Goal: Find specific page/section: Find specific page/section

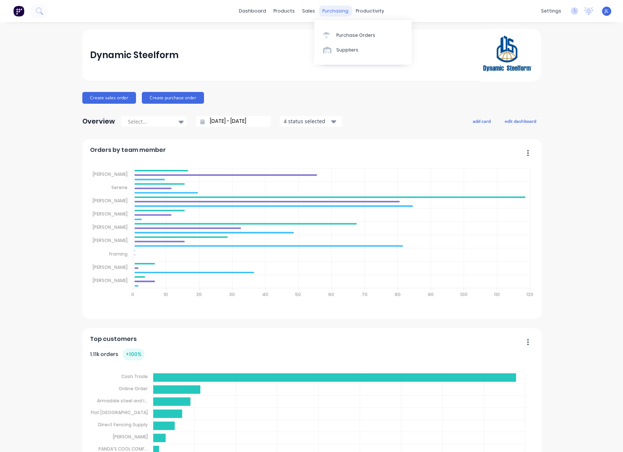
click at [333, 13] on div "purchasing" at bounding box center [335, 11] width 33 height 11
click at [353, 36] on div "Purchase Orders" at bounding box center [355, 35] width 39 height 7
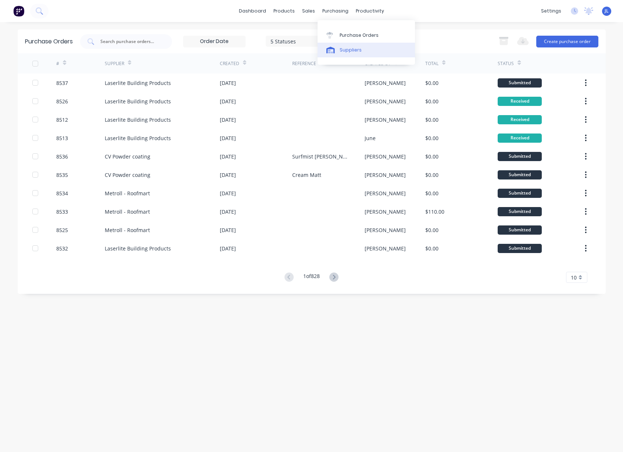
click at [344, 51] on div "Suppliers" at bounding box center [351, 50] width 22 height 7
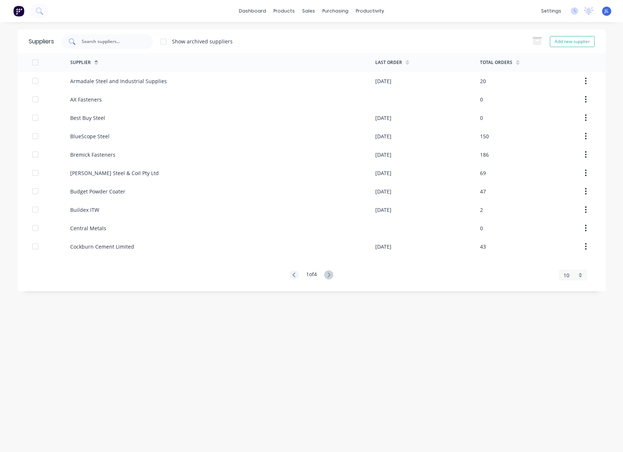
click at [139, 40] on input "text" at bounding box center [111, 41] width 61 height 7
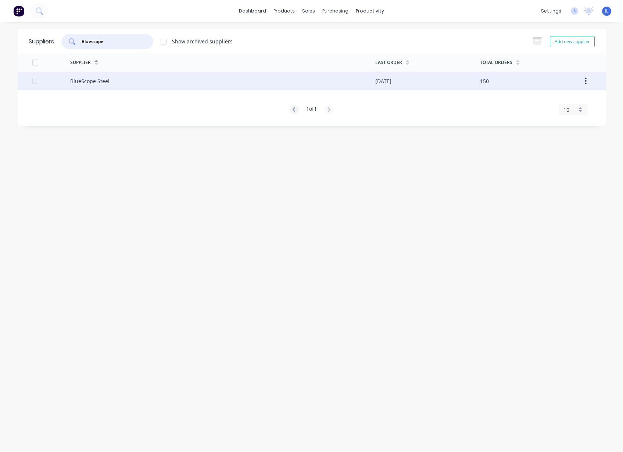
type input "Bluescope"
click at [145, 87] on div "BlueScope Steel" at bounding box center [222, 81] width 305 height 18
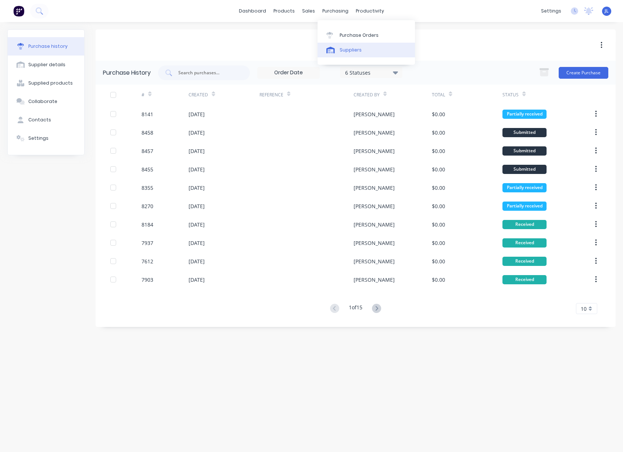
click at [351, 49] on div "Suppliers" at bounding box center [351, 50] width 22 height 7
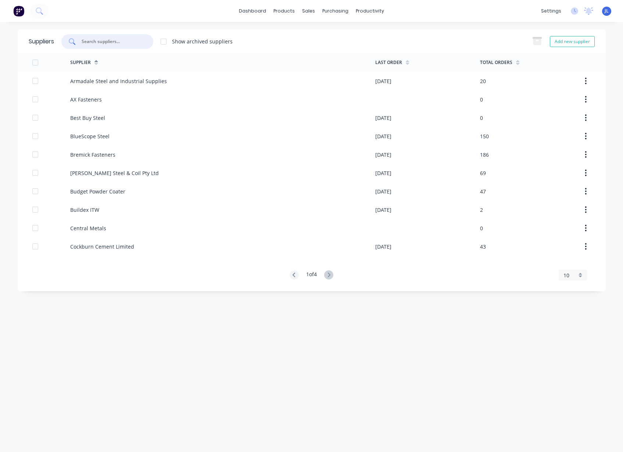
click at [101, 40] on input "text" at bounding box center [111, 41] width 61 height 7
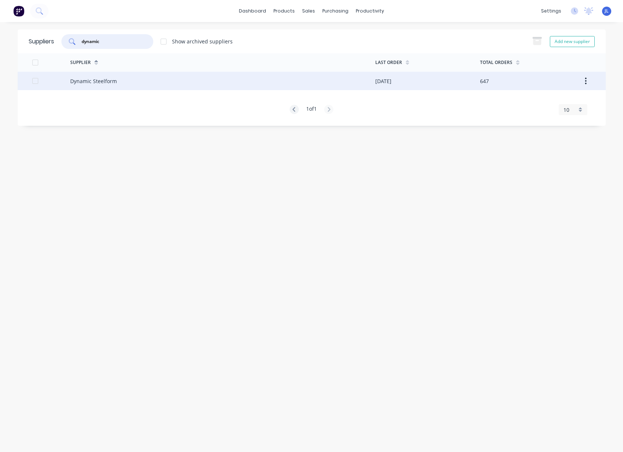
type input "dynamic"
click at [127, 75] on div "Dynamic Steelform" at bounding box center [222, 81] width 305 height 18
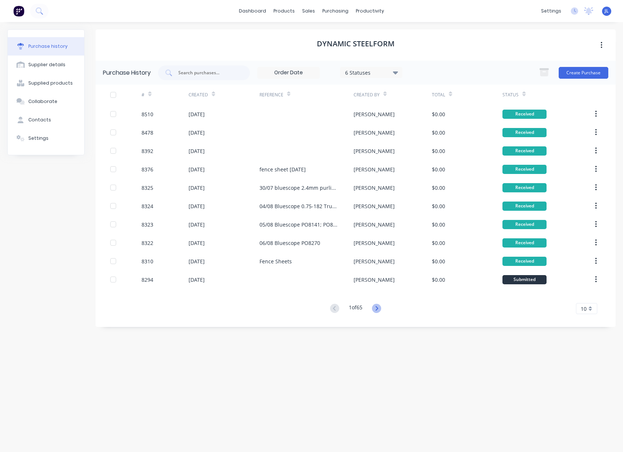
click at [377, 307] on icon at bounding box center [376, 308] width 9 height 9
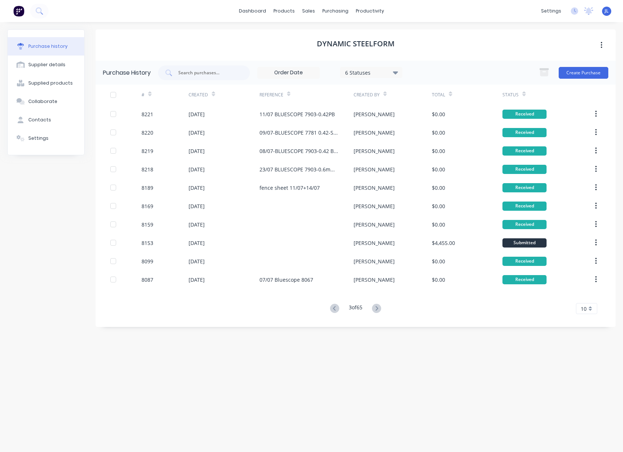
click at [377, 307] on icon at bounding box center [376, 308] width 9 height 9
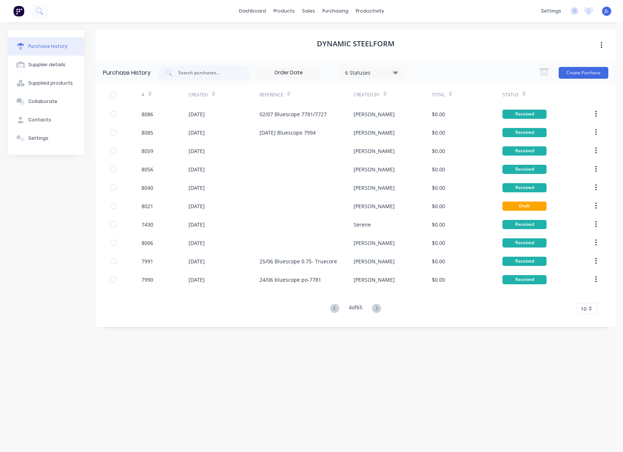
click at [377, 307] on icon at bounding box center [376, 308] width 9 height 9
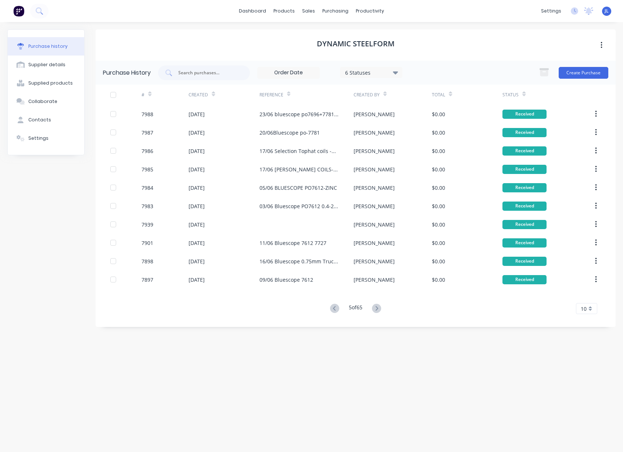
click at [377, 307] on icon at bounding box center [376, 308] width 9 height 9
click at [330, 309] on icon at bounding box center [334, 308] width 9 height 9
click at [381, 310] on icon at bounding box center [376, 308] width 9 height 9
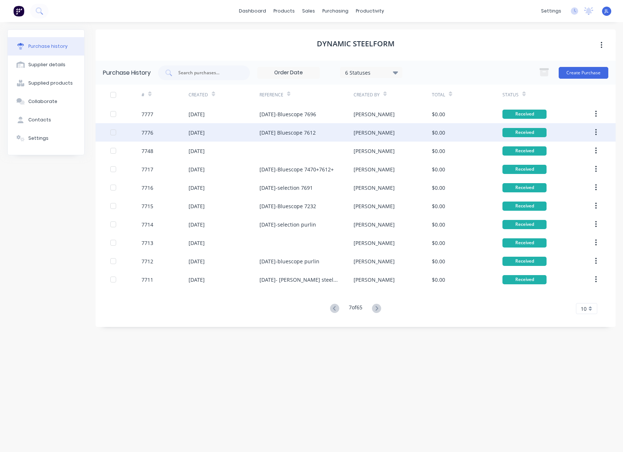
click at [311, 133] on div "[DATE] Bluescope 7612" at bounding box center [287, 133] width 56 height 8
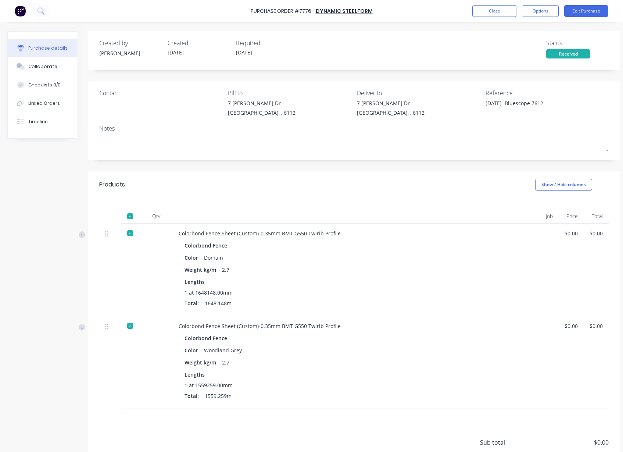
type textarea "x"
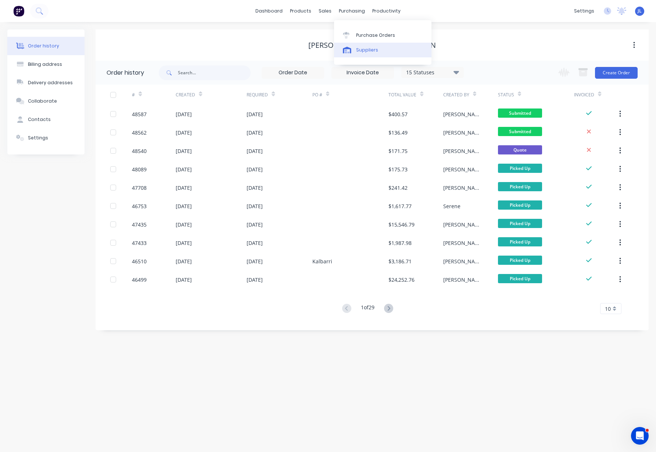
click at [368, 55] on link "Suppliers" at bounding box center [382, 50] width 97 height 15
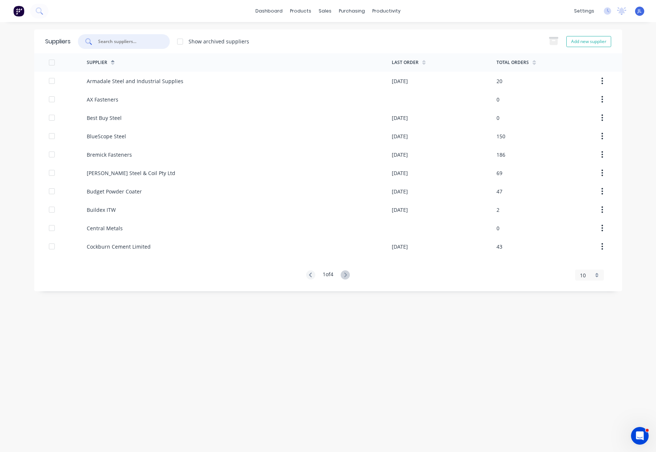
click at [131, 40] on input "text" at bounding box center [127, 41] width 61 height 7
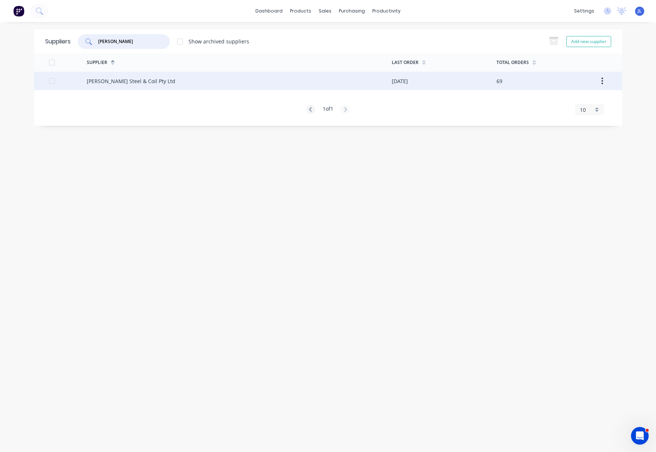
type input "brice"
click at [125, 84] on div "[PERSON_NAME] Steel & Coil Pty Ltd" at bounding box center [131, 81] width 89 height 8
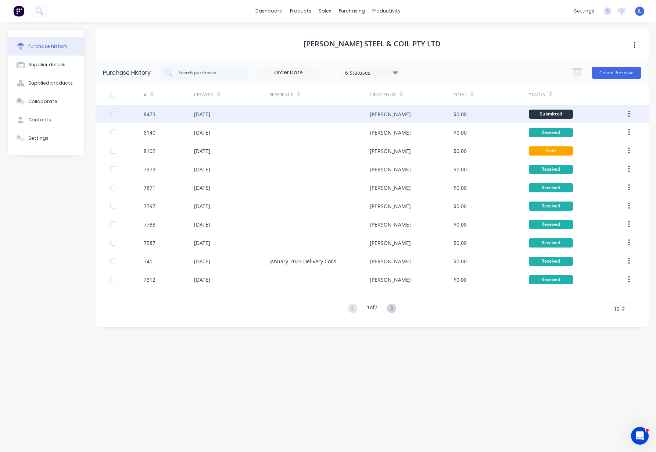
click at [419, 116] on div "[PERSON_NAME]" at bounding box center [412, 114] width 84 height 18
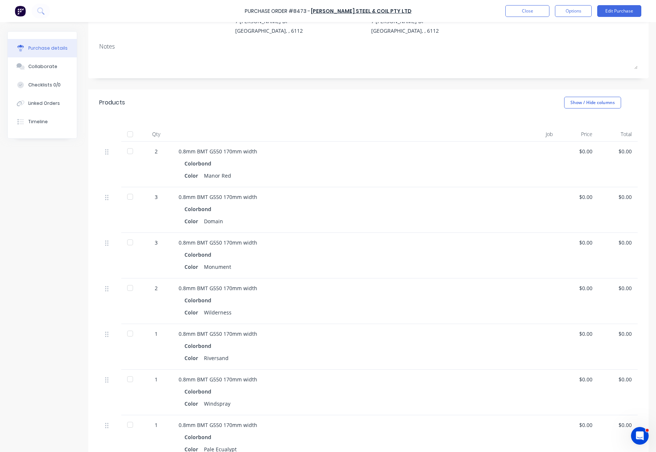
scroll to position [46, 0]
